Goal: Transaction & Acquisition: Purchase product/service

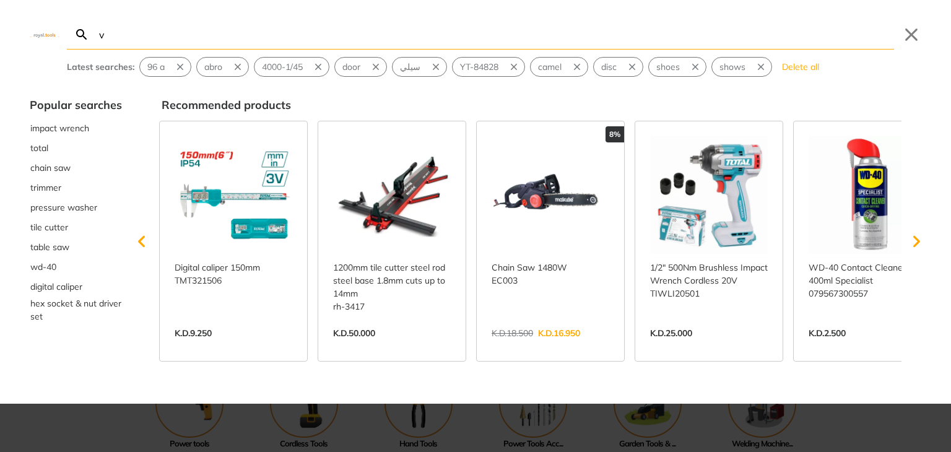
type input "v"
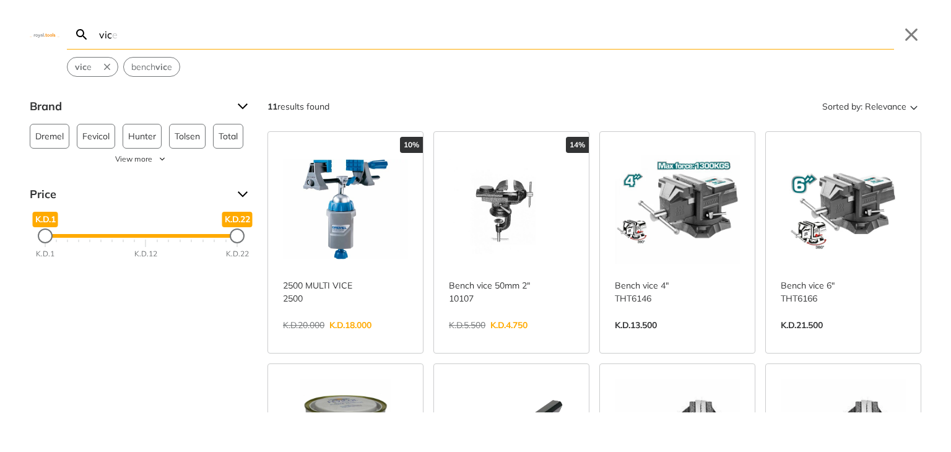
type input "vic"
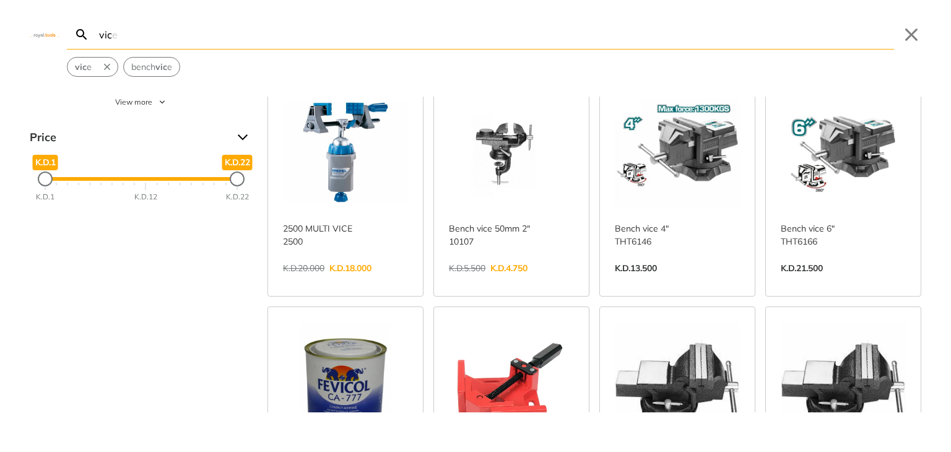
scroll to position [51, 0]
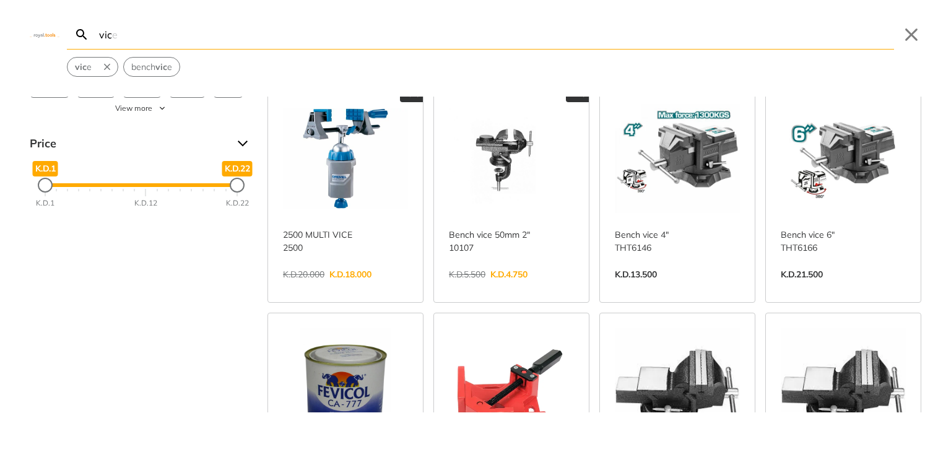
click at [507, 287] on link "View more →" at bounding box center [511, 287] width 125 height 0
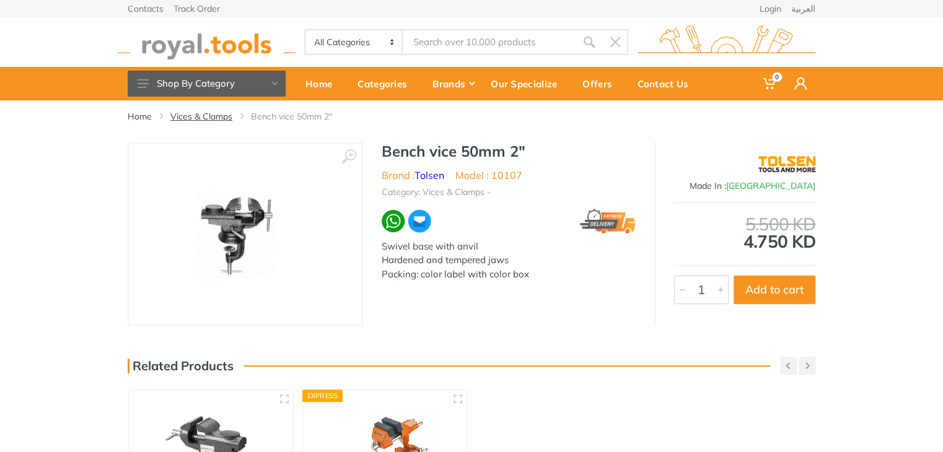
click at [219, 115] on link "Vices & Clamps" at bounding box center [201, 116] width 62 height 12
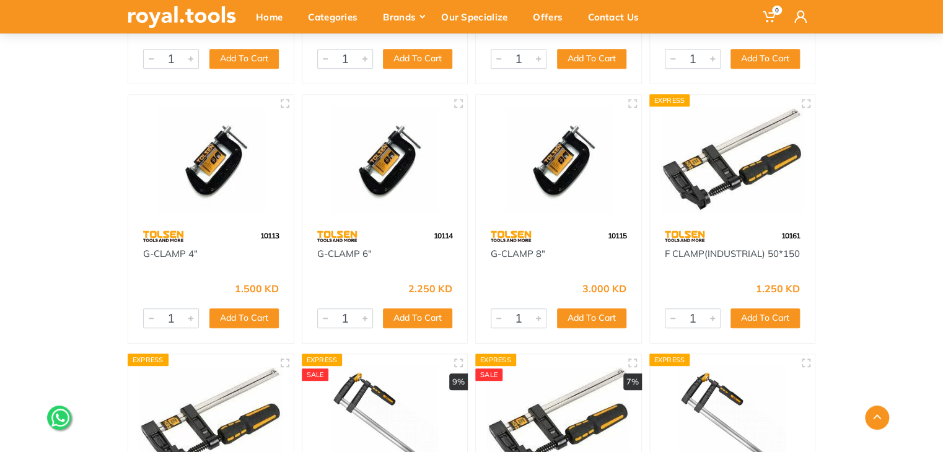
scroll to position [450, 0]
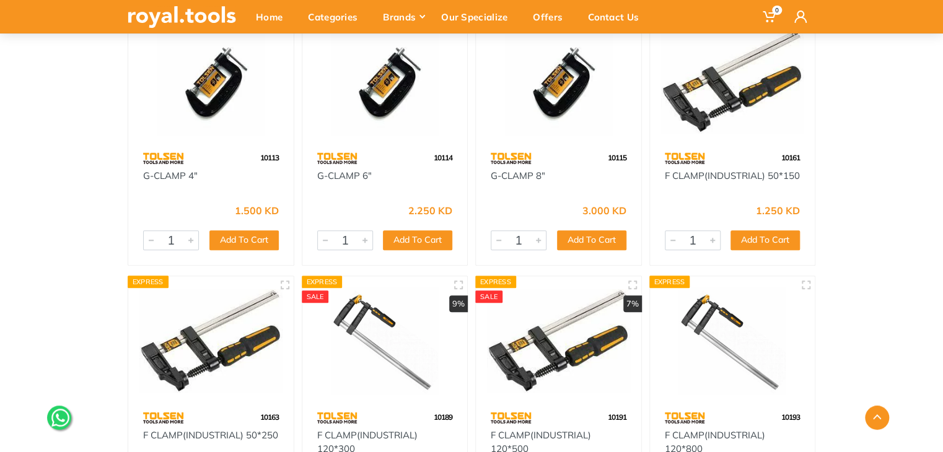
drag, startPoint x: 948, startPoint y: 121, endPoint x: 951, endPoint y: 418, distance: 297.3
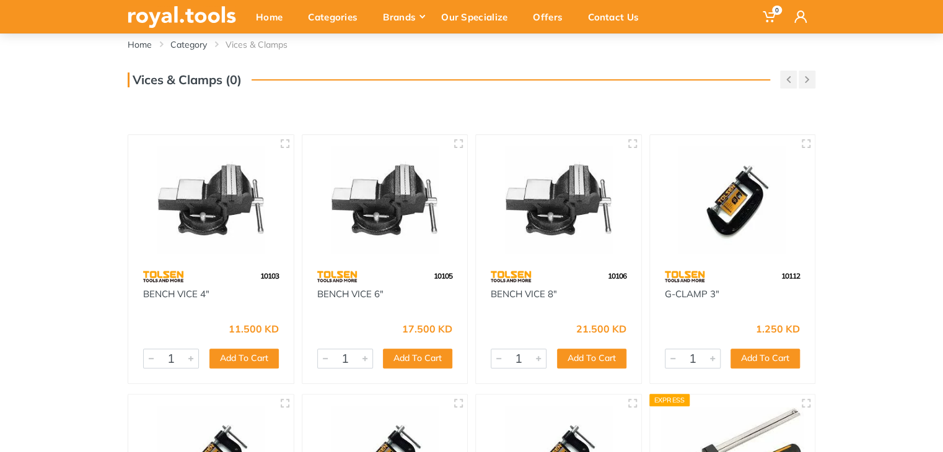
scroll to position [107, 0]
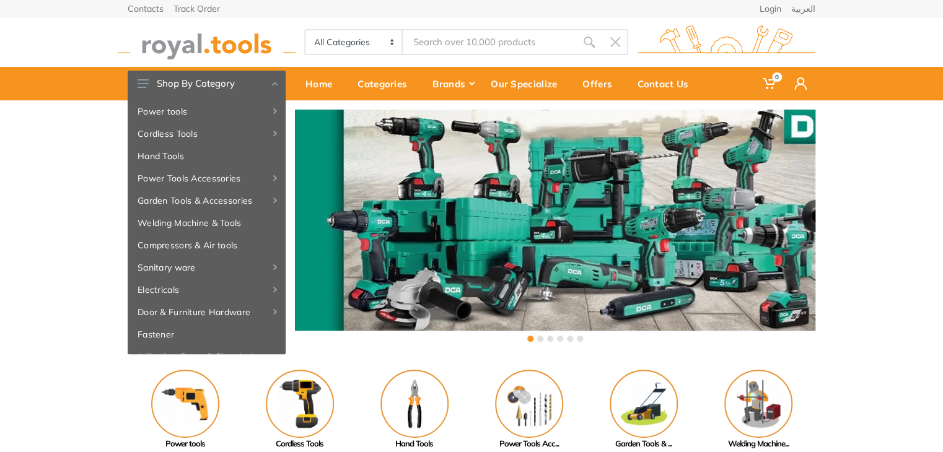
click at [438, 43] on input "Site search" at bounding box center [489, 42] width 173 height 26
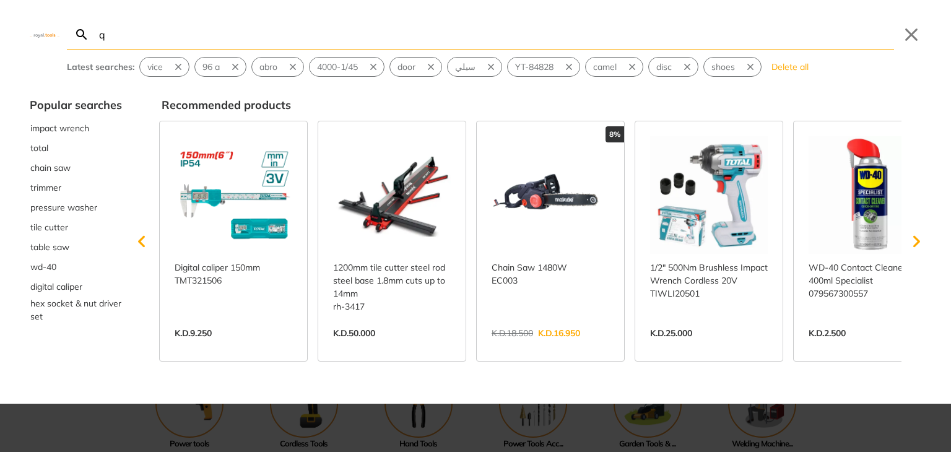
type input "q"
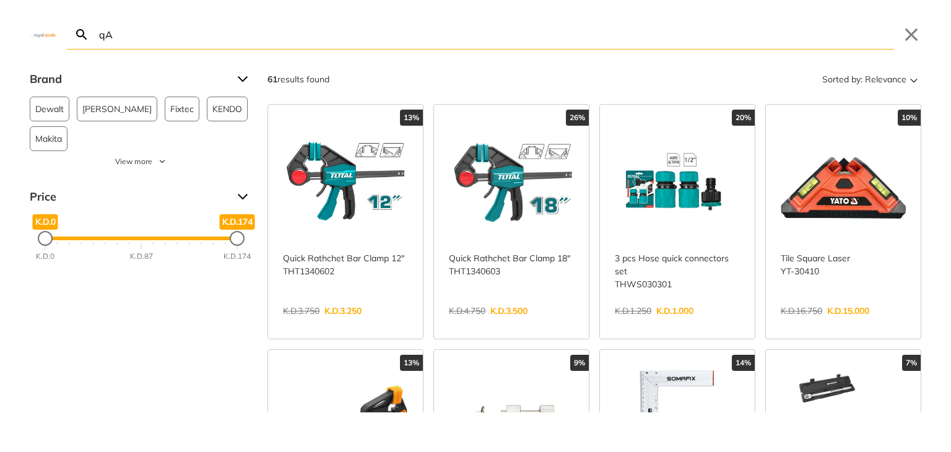
type input "q"
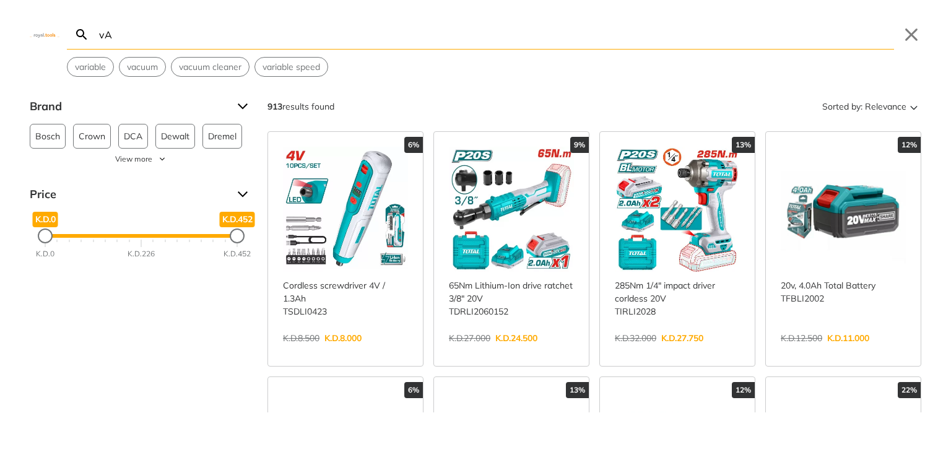
type input "v"
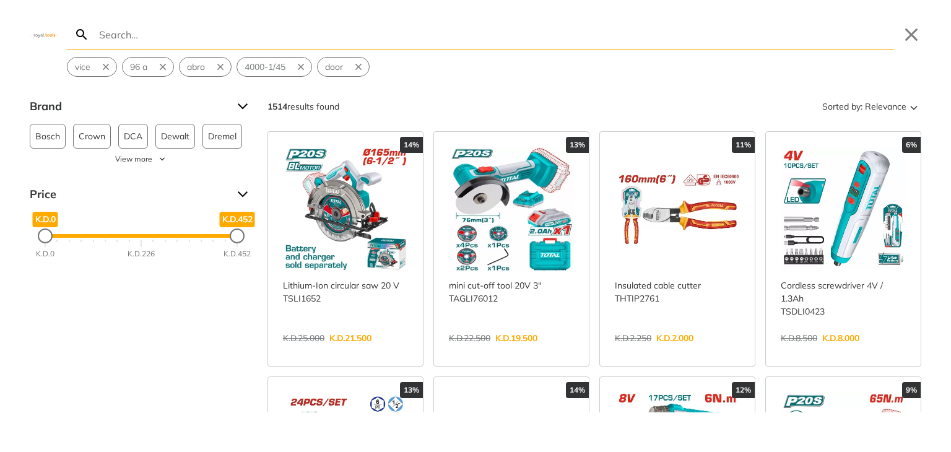
click at [389, 36] on input "Search" at bounding box center [496, 34] width 798 height 29
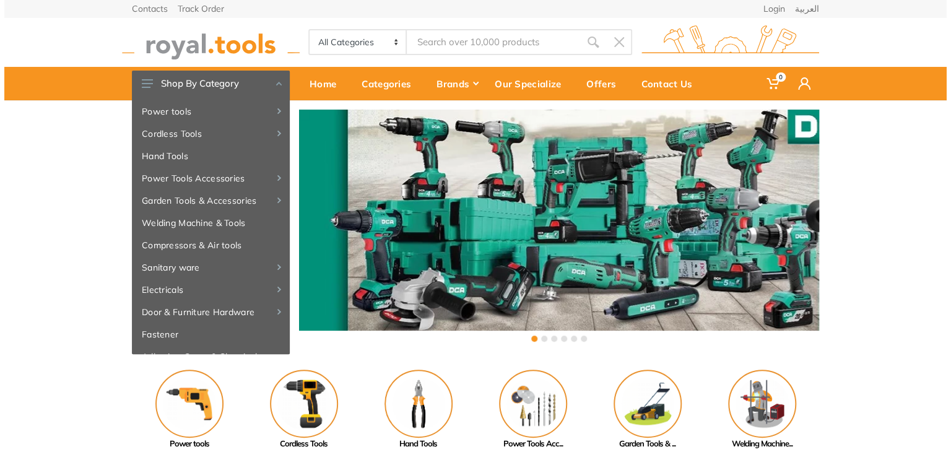
scroll to position [395, 0]
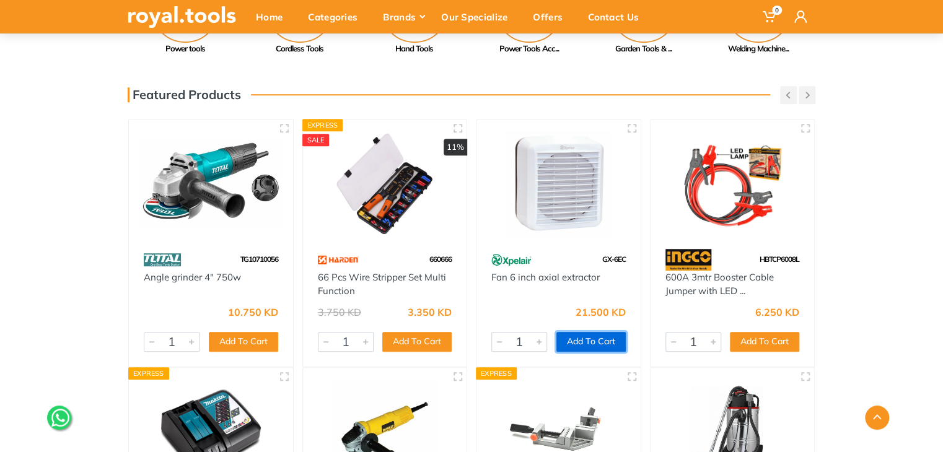
click at [622, 332] on button "Add To Cart" at bounding box center [590, 342] width 69 height 20
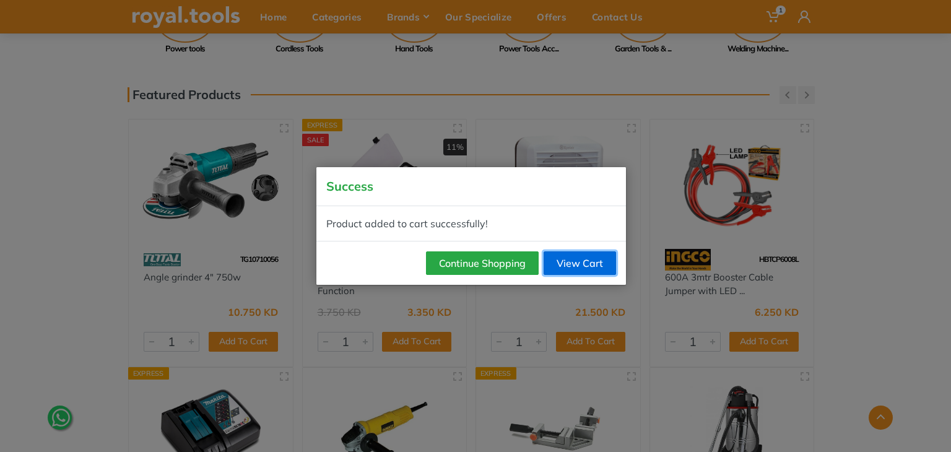
click at [598, 260] on link "View Cart" at bounding box center [580, 263] width 72 height 24
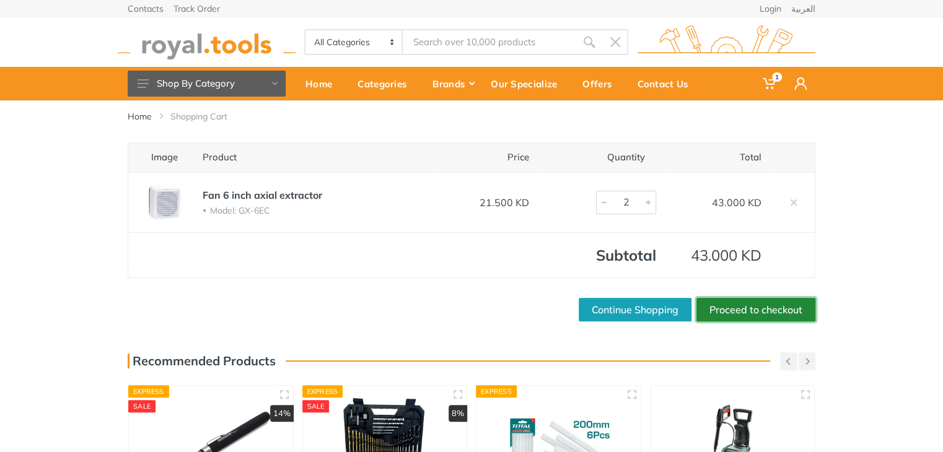
click at [753, 309] on link "Proceed to checkout" at bounding box center [755, 310] width 119 height 24
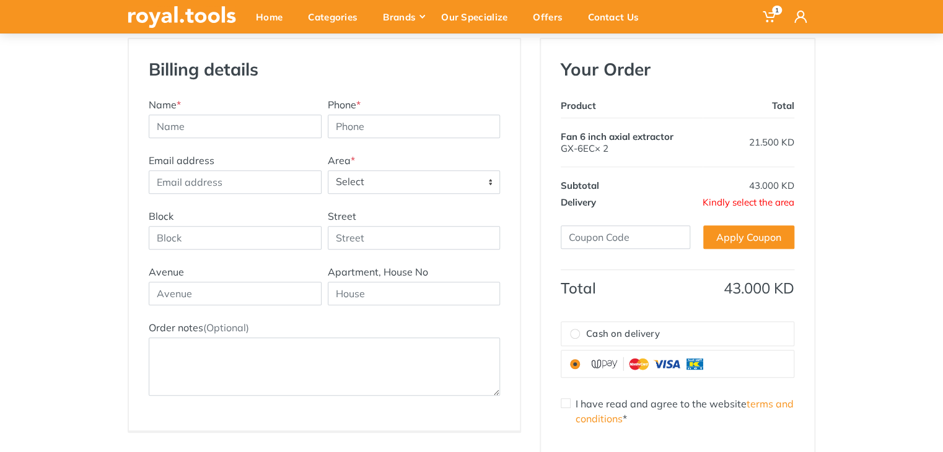
scroll to position [190, 0]
click at [459, 196] on div "Email address Address Title Area * Select [PERSON_NAME]" at bounding box center [324, 180] width 357 height 56
click at [411, 170] on span "Select" at bounding box center [414, 181] width 172 height 22
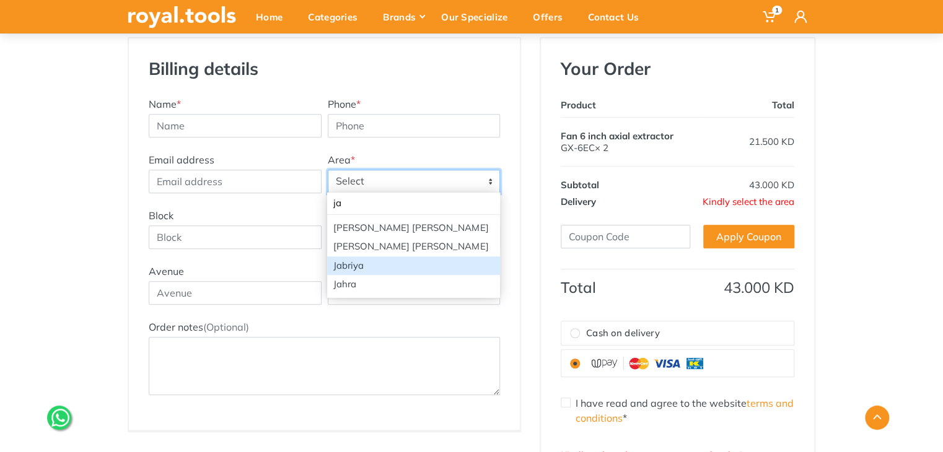
type input "ja"
select select "3"
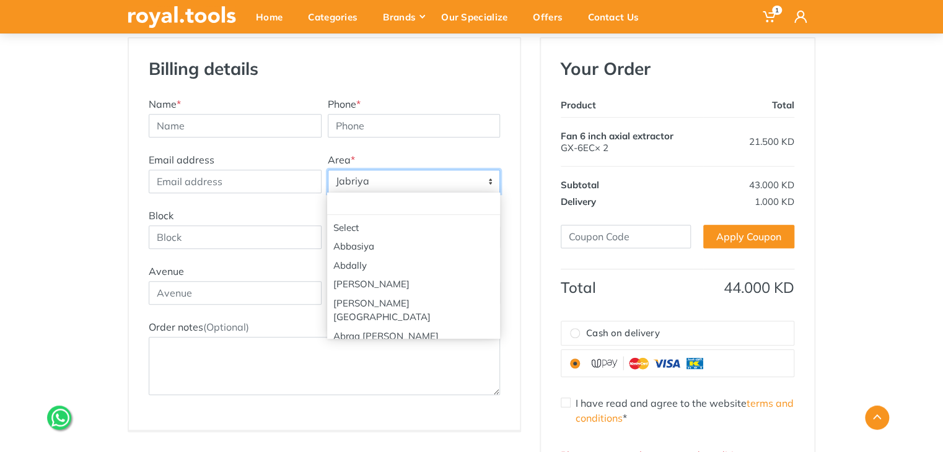
click at [401, 181] on span "Jabriya" at bounding box center [414, 181] width 172 height 22
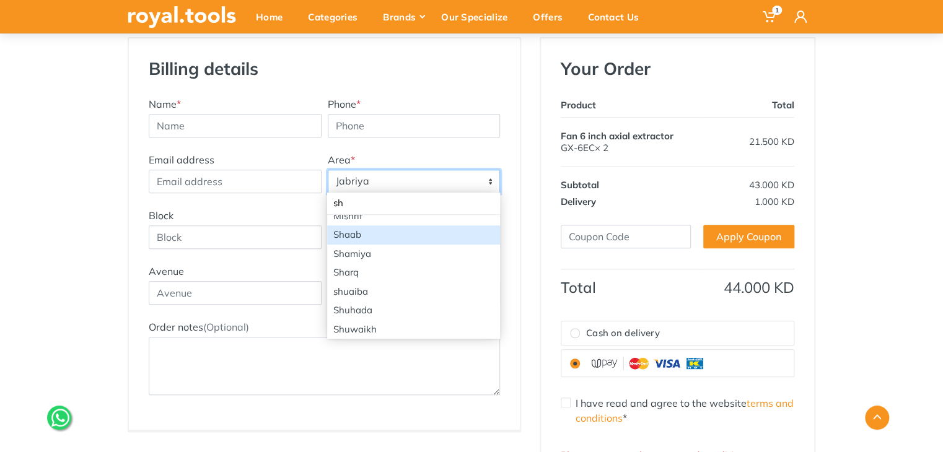
scroll to position [53, 0]
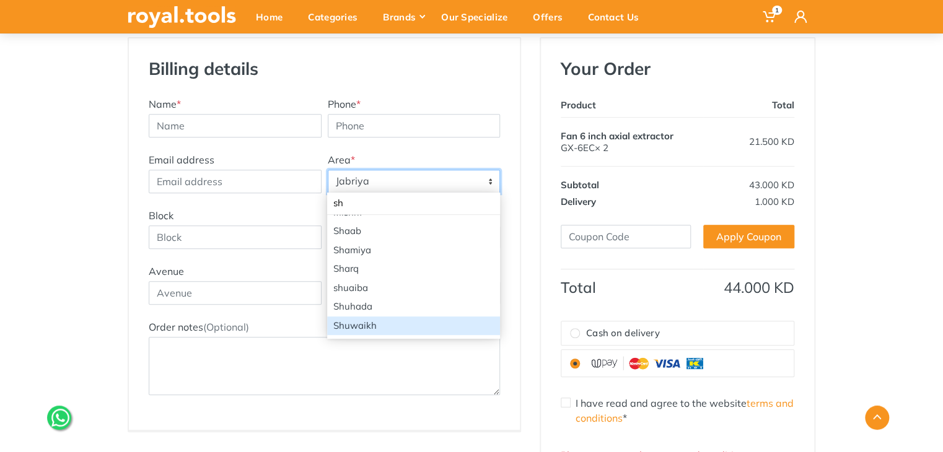
type input "sh"
select select "62"
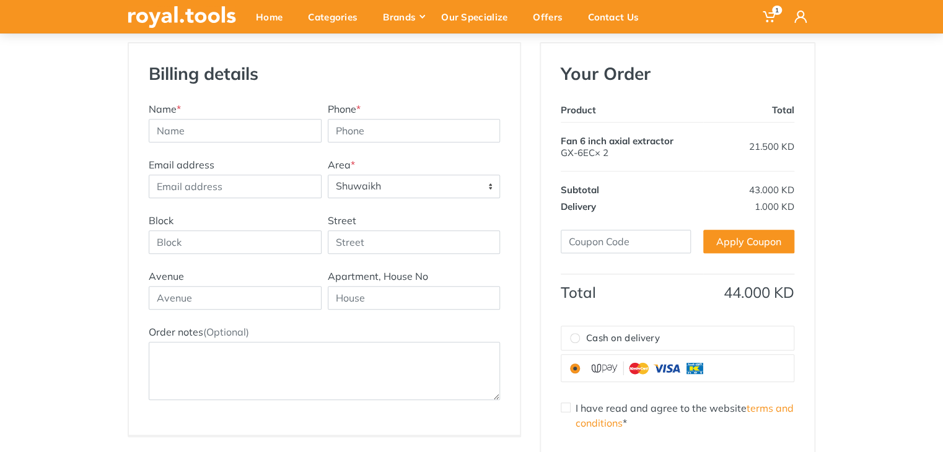
scroll to position [0, 0]
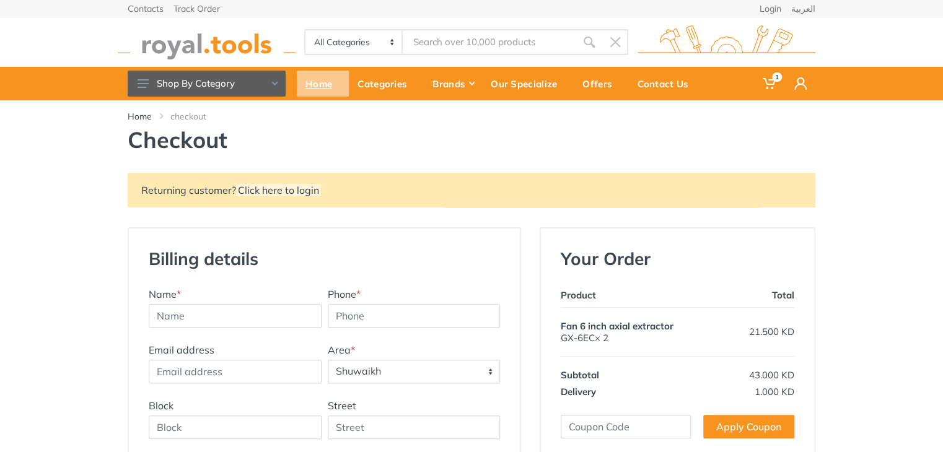
click at [318, 74] on div "Home" at bounding box center [323, 84] width 52 height 26
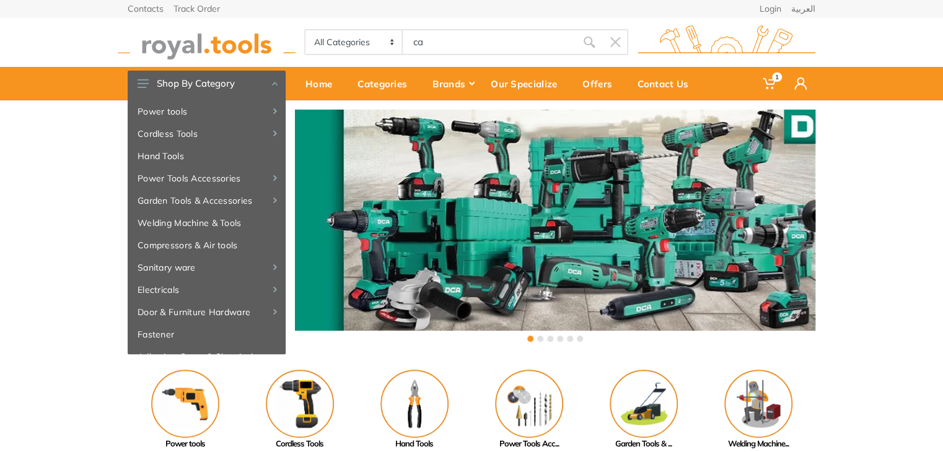
type input "ca"
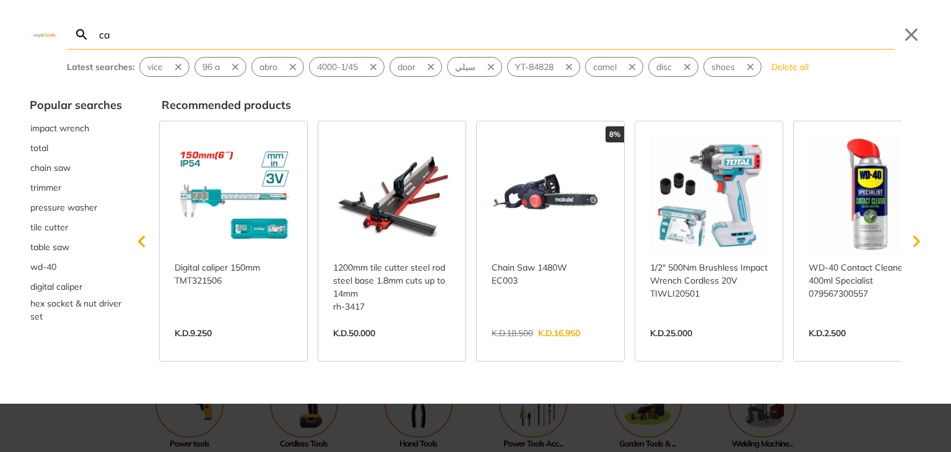
type input "ca"
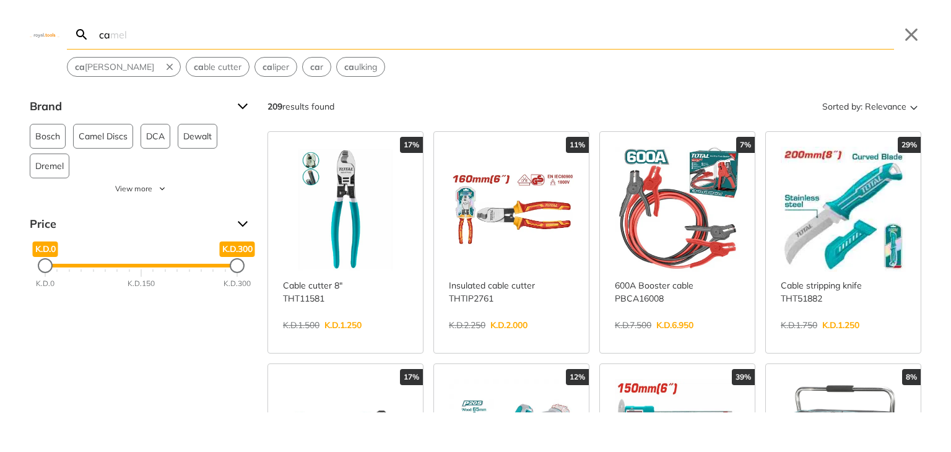
type input "cam"
